Goal: Information Seeking & Learning: Check status

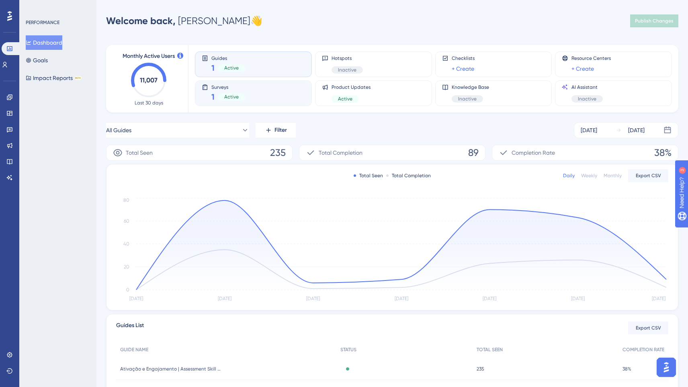
click at [251, 106] on div "Surveys 1 Active" at bounding box center [253, 93] width 117 height 26
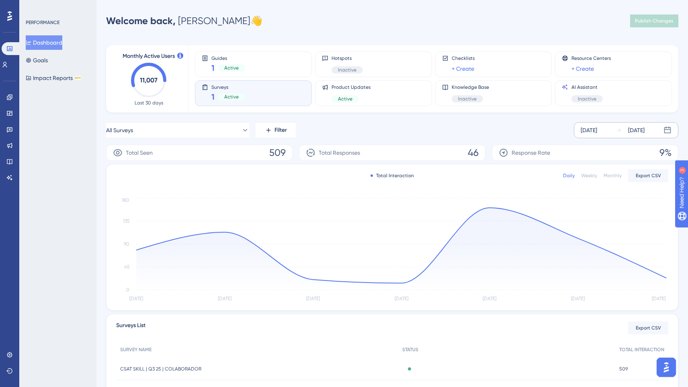
click at [627, 123] on div "[DATE] [DATE]" at bounding box center [626, 130] width 104 height 16
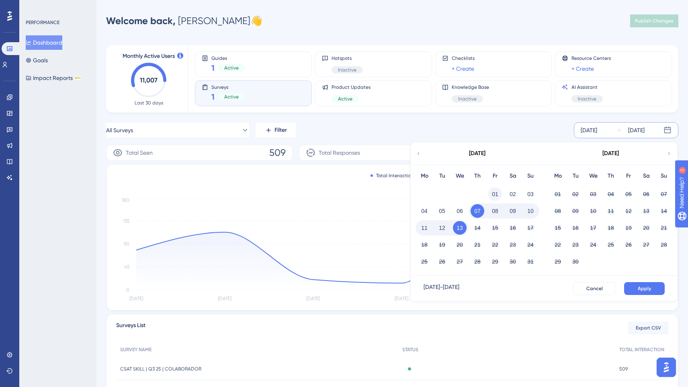
click at [493, 194] on button "01" at bounding box center [495, 194] width 14 height 14
click at [638, 284] on button "Apply" at bounding box center [644, 288] width 41 height 13
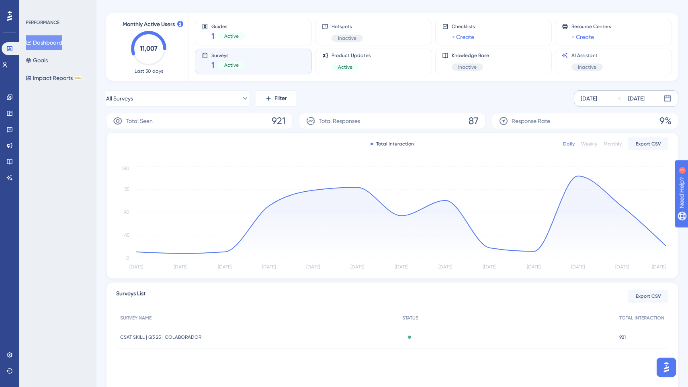
scroll to position [67, 0]
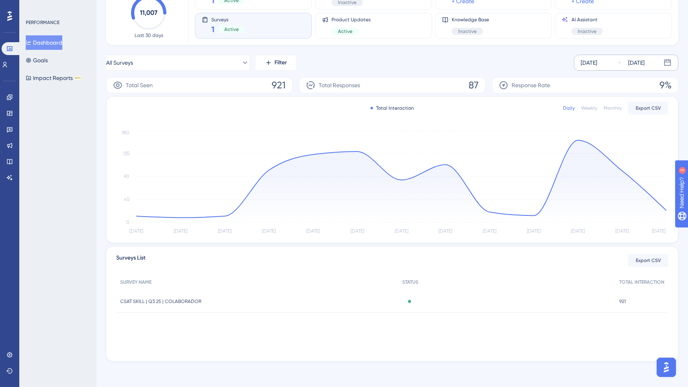
click at [202, 295] on div "CSAT SKILL | Q3 25 | COLABORADOR CSAT SKILL | Q3 25 | COLABORADOR" at bounding box center [257, 301] width 282 height 22
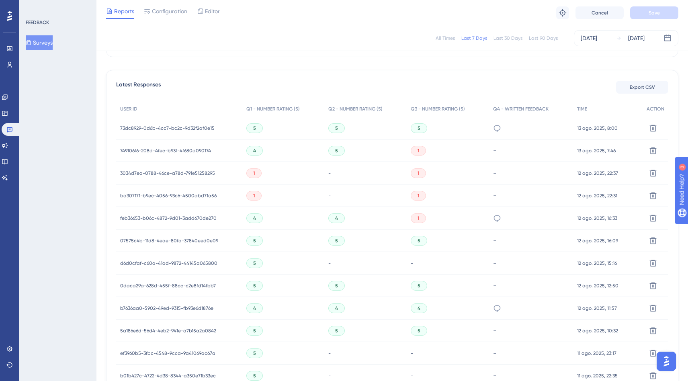
scroll to position [261, 0]
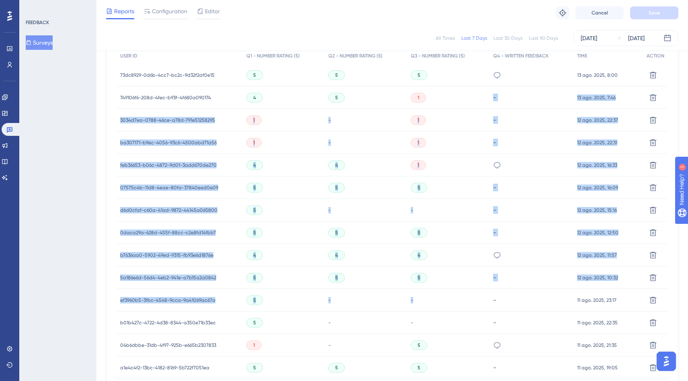
drag, startPoint x: 437, startPoint y: 100, endPoint x: 184, endPoint y: 273, distance: 306.5
click at [491, 299] on div "USER ID Q1 - NUMBER RATING (5) Q2 - NUMBER RATING (5) Q3 - NUMBER RATING (5) Q4…" at bounding box center [392, 281] width 552 height 466
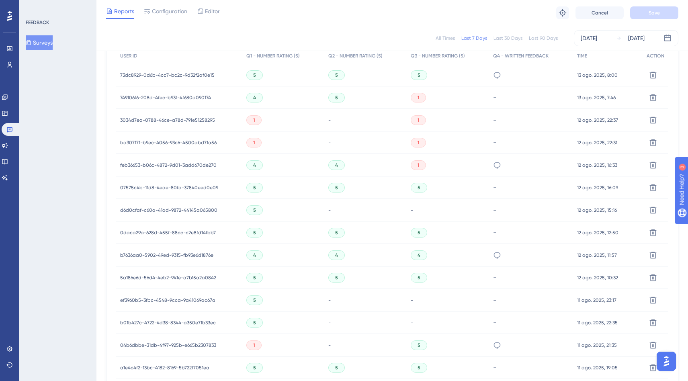
click at [90, 230] on div "FEEDBACK Surveys" at bounding box center [57, 190] width 77 height 381
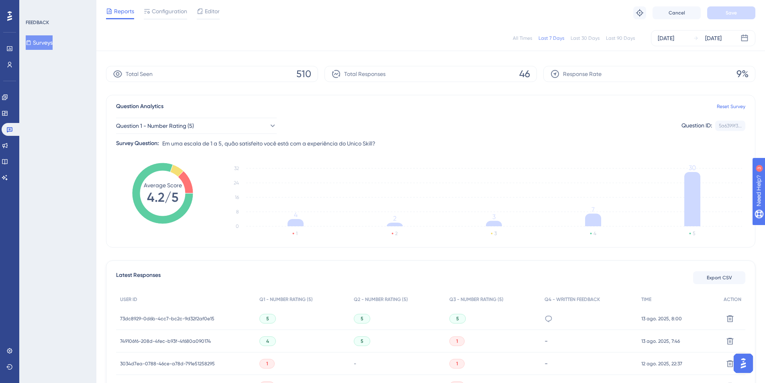
scroll to position [0, 0]
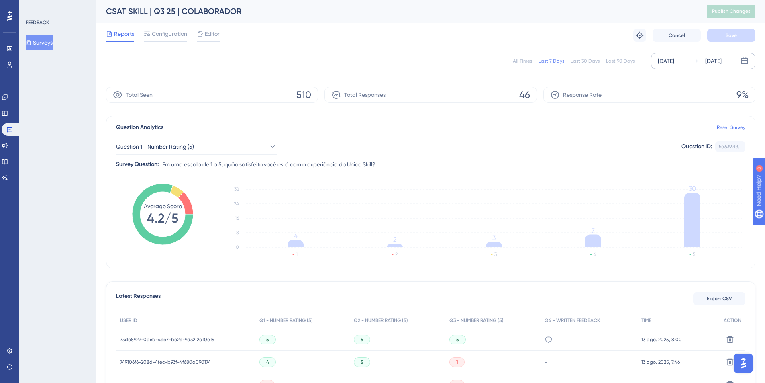
click at [674, 60] on div "[DATE]" at bounding box center [666, 61] width 16 height 10
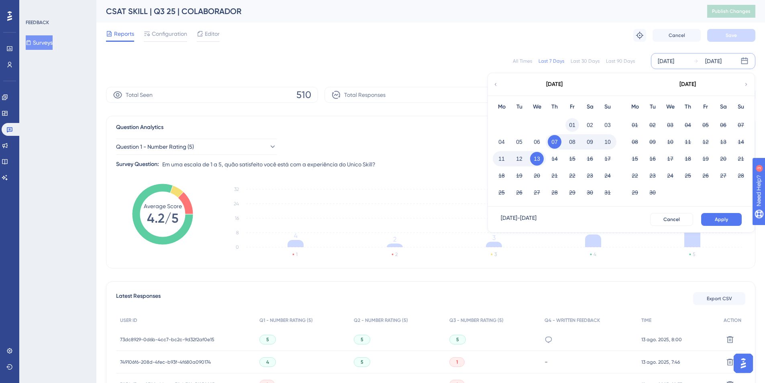
click at [570, 121] on button "01" at bounding box center [573, 125] width 14 height 14
click at [693, 215] on button "Apply" at bounding box center [721, 219] width 41 height 13
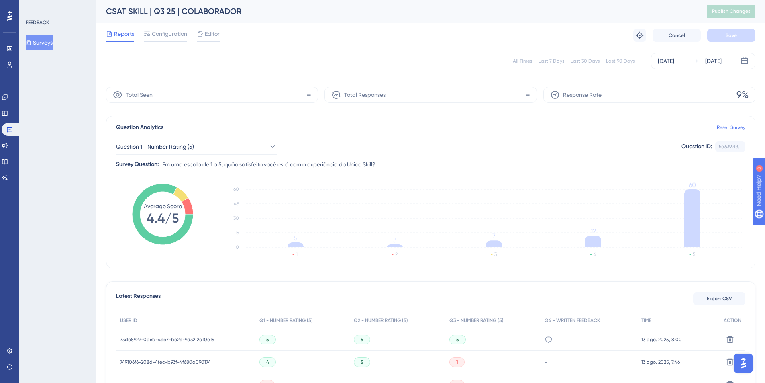
click at [515, 94] on div "Total Responses -" at bounding box center [431, 95] width 212 height 16
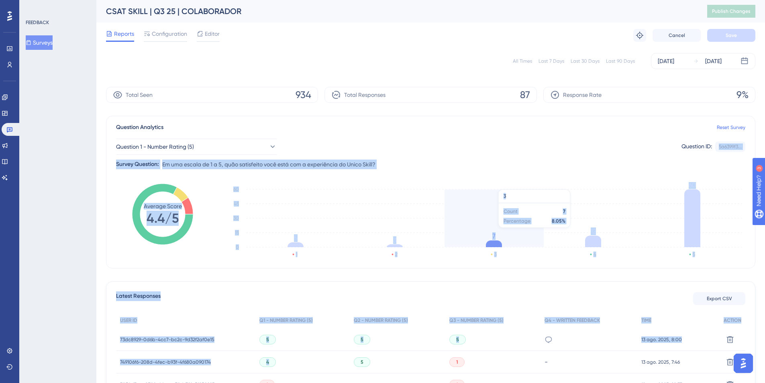
drag, startPoint x: 497, startPoint y: 172, endPoint x: 407, endPoint y: 347, distance: 196.2
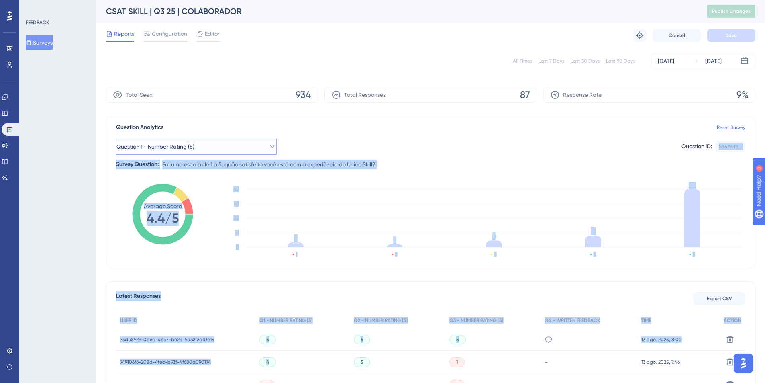
click at [232, 141] on button "Question 1 - Number Rating (5)" at bounding box center [196, 147] width 161 height 16
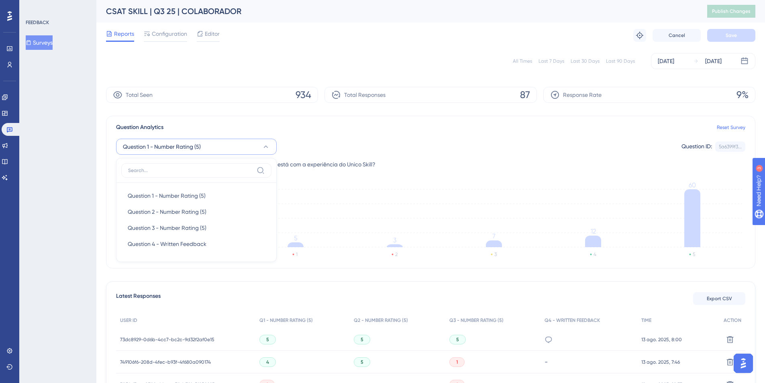
click at [251, 150] on button "Question 1 - Number Rating (5)" at bounding box center [196, 147] width 161 height 16
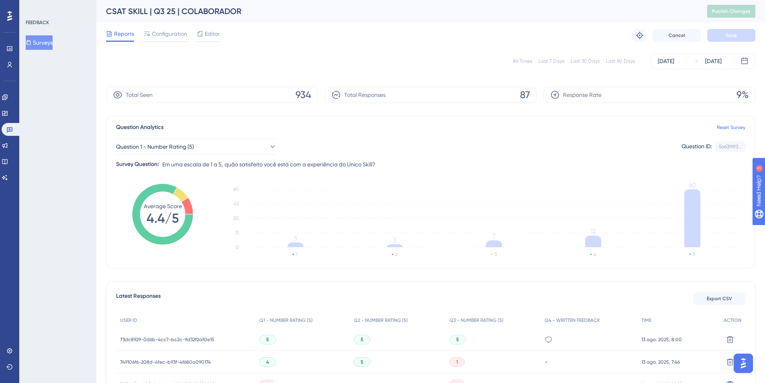
click at [386, 127] on div "Question Analytics Reset Survey" at bounding box center [430, 128] width 629 height 10
